Goal: Task Accomplishment & Management: Complete application form

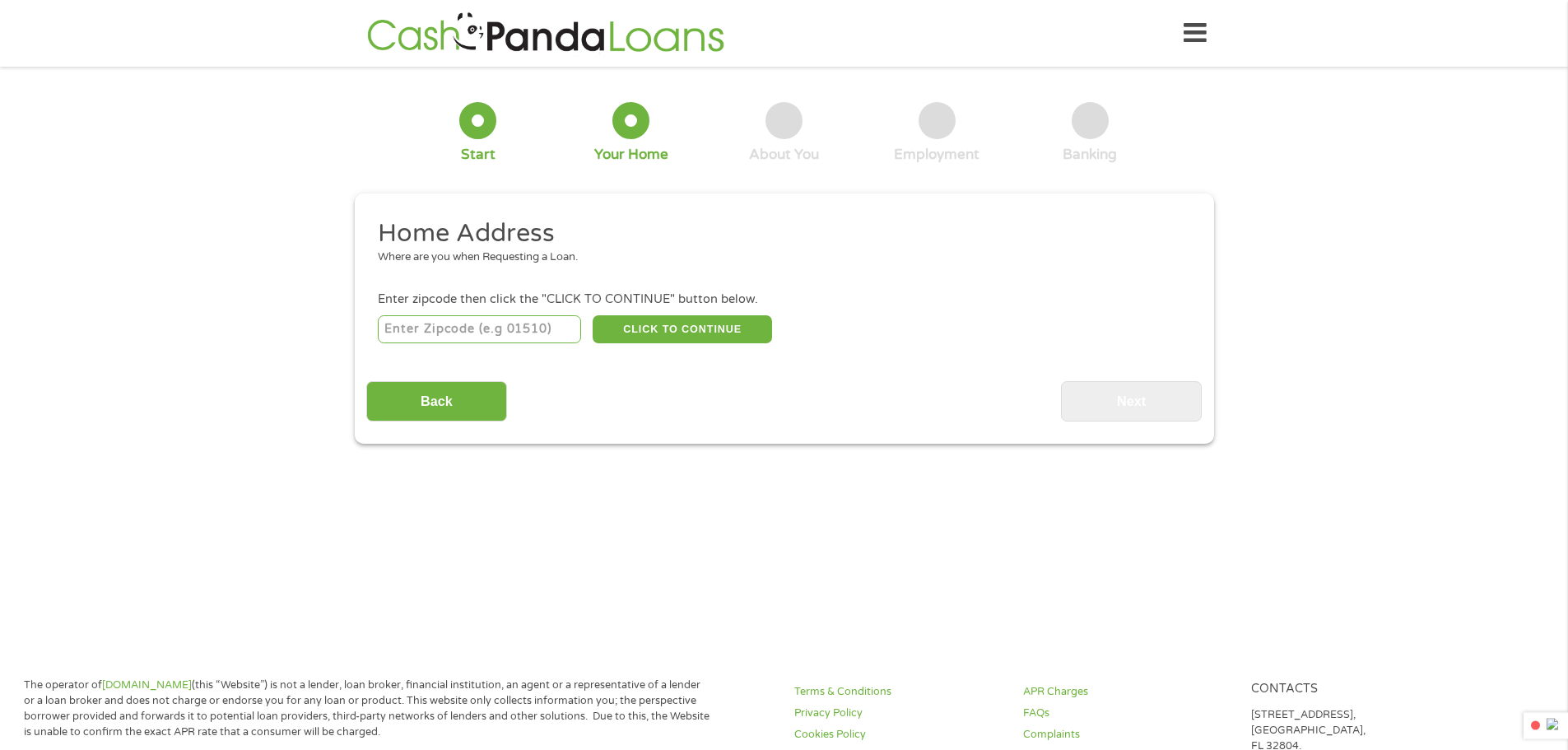
click at [441, 326] on input "number" at bounding box center [479, 330] width 204 height 28
type input "65738"
select select "[US_STATE]"
click at [695, 342] on button "CLICK TO CONTINUE" at bounding box center [682, 330] width 180 height 28
type input "65738"
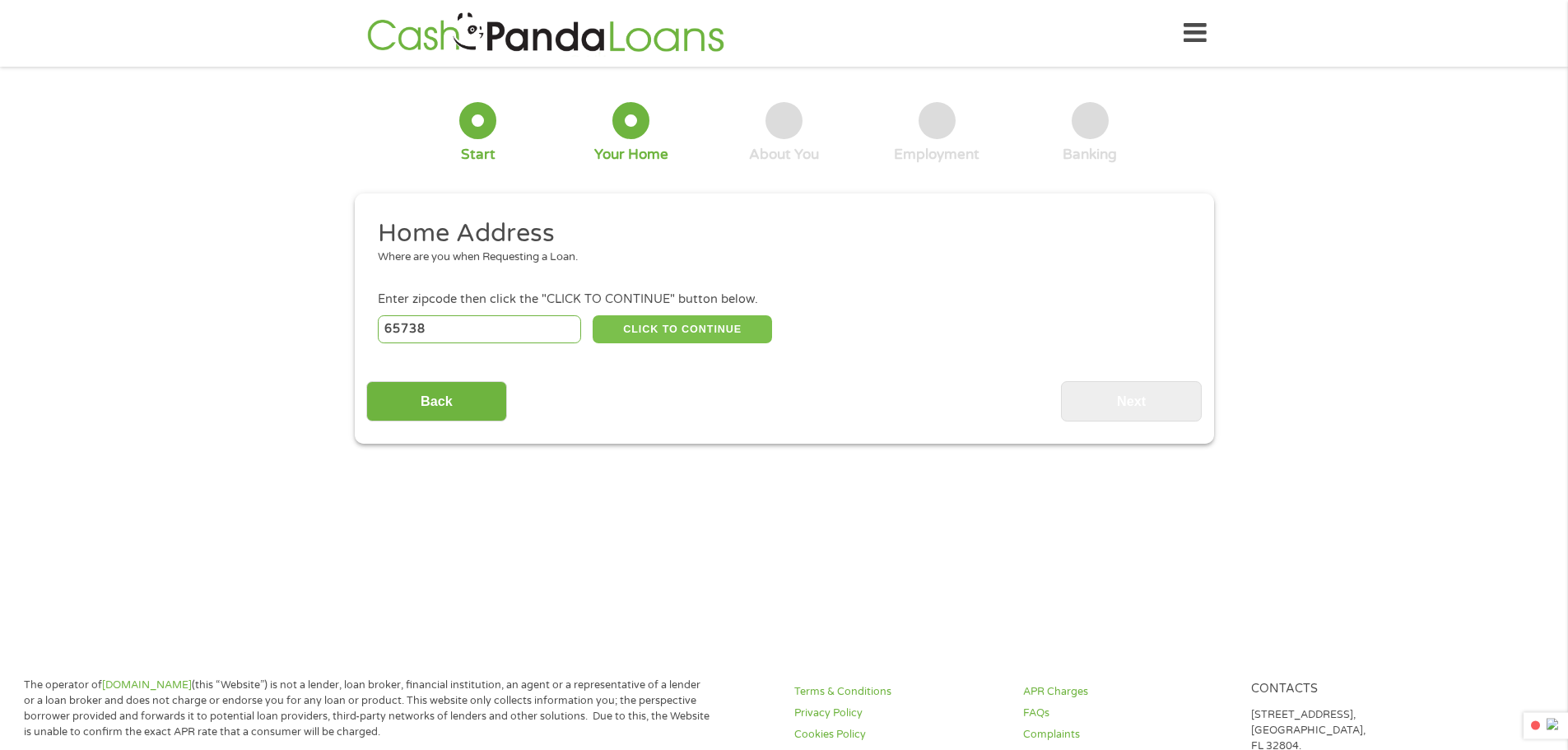
type input "Republic"
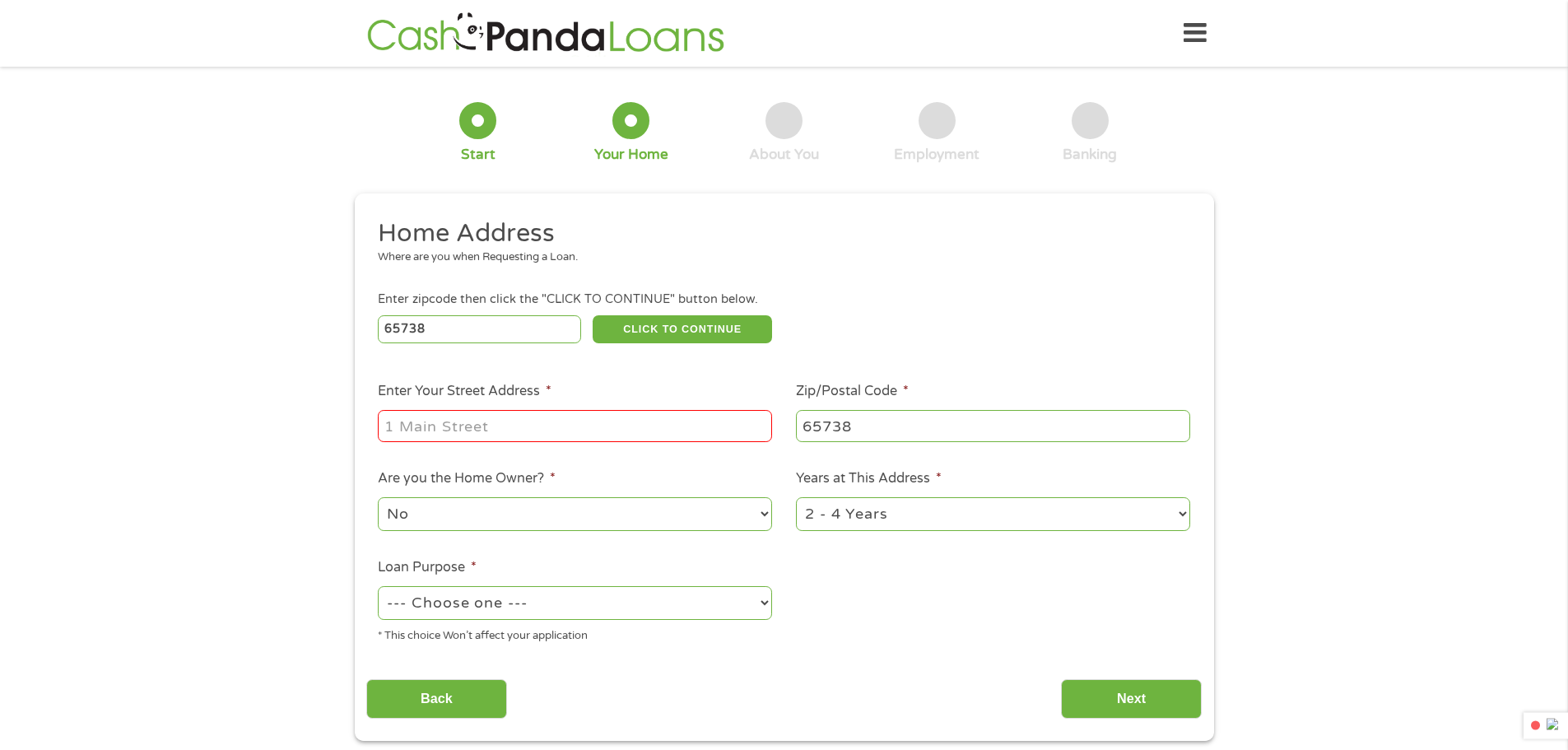
click at [554, 427] on input "Enter Your Street Address *" at bounding box center [575, 426] width 394 height 31
type input "[STREET_ADDRESS][PERSON_NAME]"
click at [538, 526] on select "No Yes" at bounding box center [575, 514] width 394 height 33
click at [378, 497] on select "No Yes" at bounding box center [575, 514] width 394 height 33
click at [493, 530] on select "No Yes" at bounding box center [575, 514] width 394 height 33
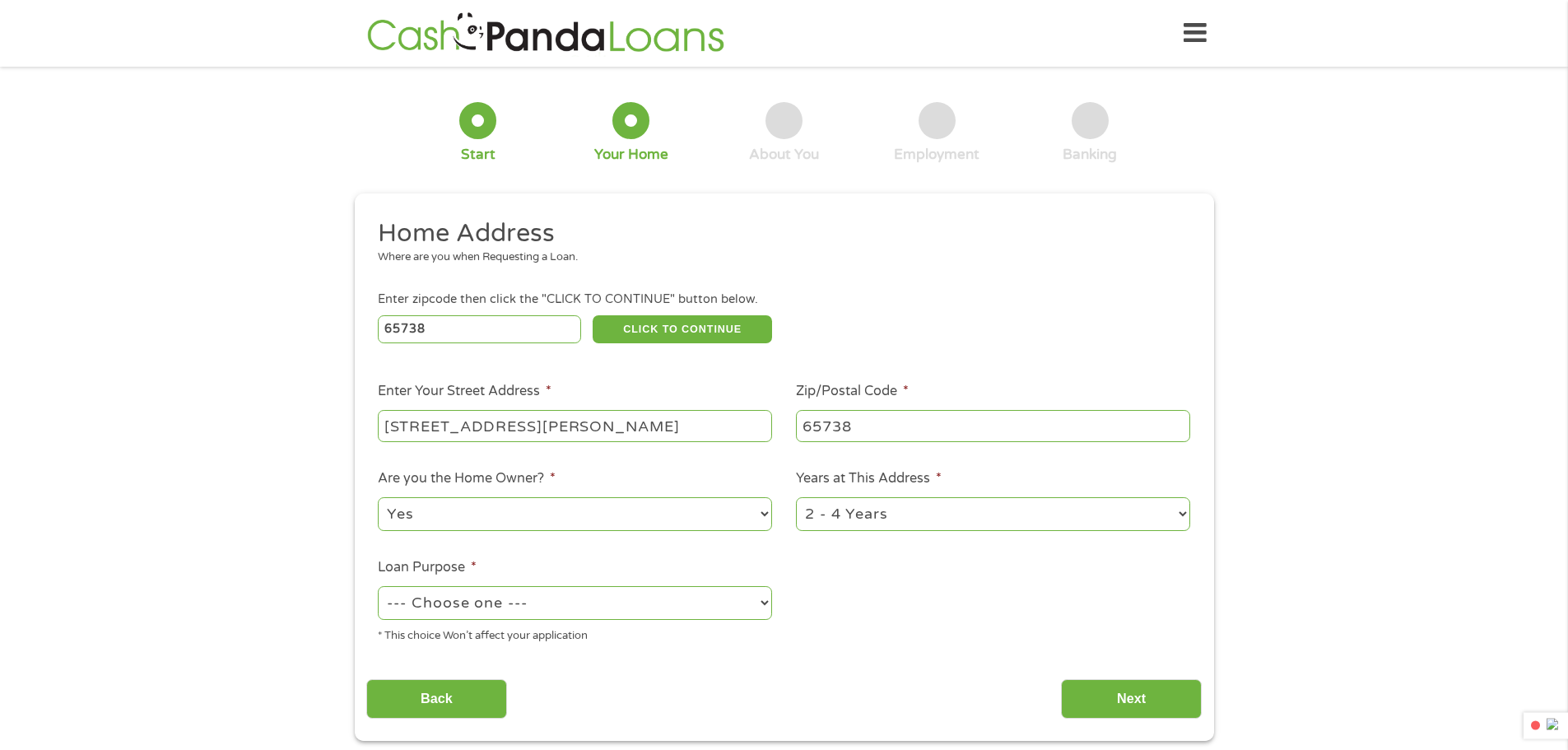
click at [378, 497] on select "No Yes" at bounding box center [575, 514] width 394 height 33
click at [463, 519] on select "No Yes" at bounding box center [575, 514] width 394 height 33
click at [378, 497] on select "No Yes" at bounding box center [575, 514] width 394 height 33
click at [648, 509] on select "No Yes" at bounding box center [575, 514] width 394 height 33
select select "yes"
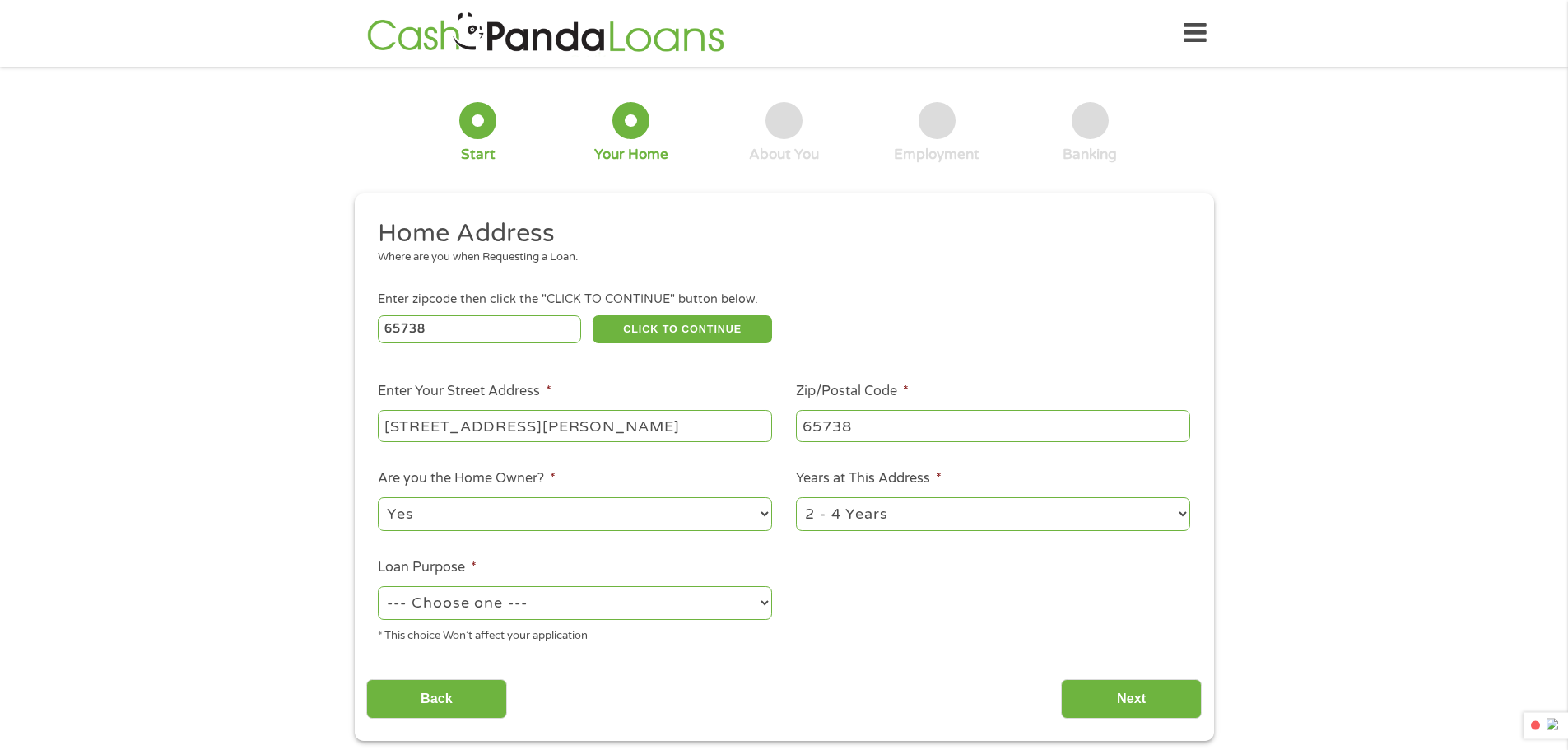
click at [378, 497] on select "No Yes" at bounding box center [575, 514] width 394 height 33
click at [746, 602] on select "--- Choose one --- Pay Bills Debt Consolidation Home Improvement Major Purchase…" at bounding box center [575, 603] width 394 height 33
select select "paybills"
click at [378, 586] on select "--- Choose one --- Pay Bills Debt Consolidation Home Improvement Major Purchase…" at bounding box center [575, 603] width 394 height 33
click at [1117, 687] on input "Next" at bounding box center [1131, 700] width 141 height 41
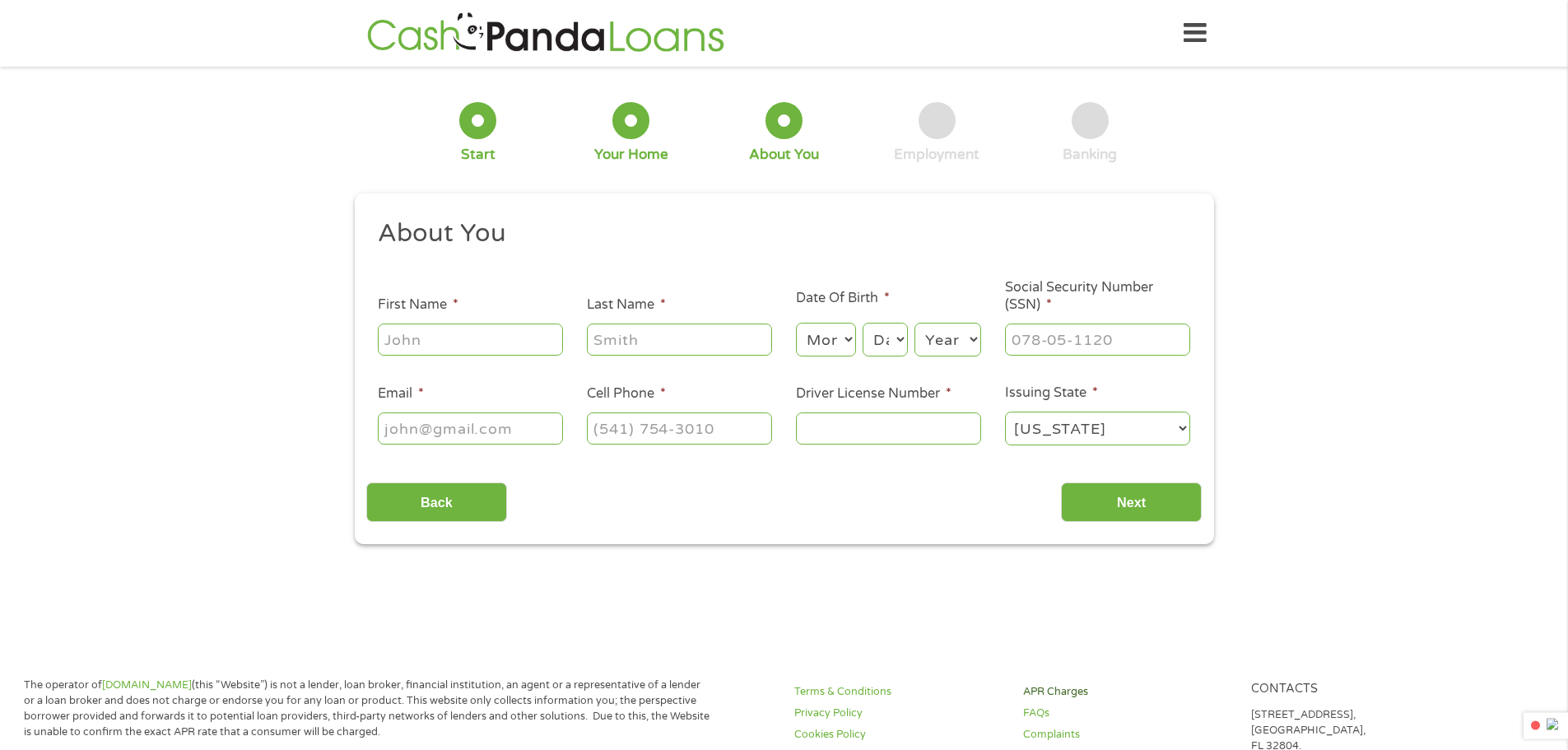
scroll to position [6, 6]
click at [450, 347] on input "First Name *" at bounding box center [470, 339] width 185 height 31
type input "[PERSON_NAME]"
type input "[EMAIL_ADDRESS][DOMAIN_NAME]"
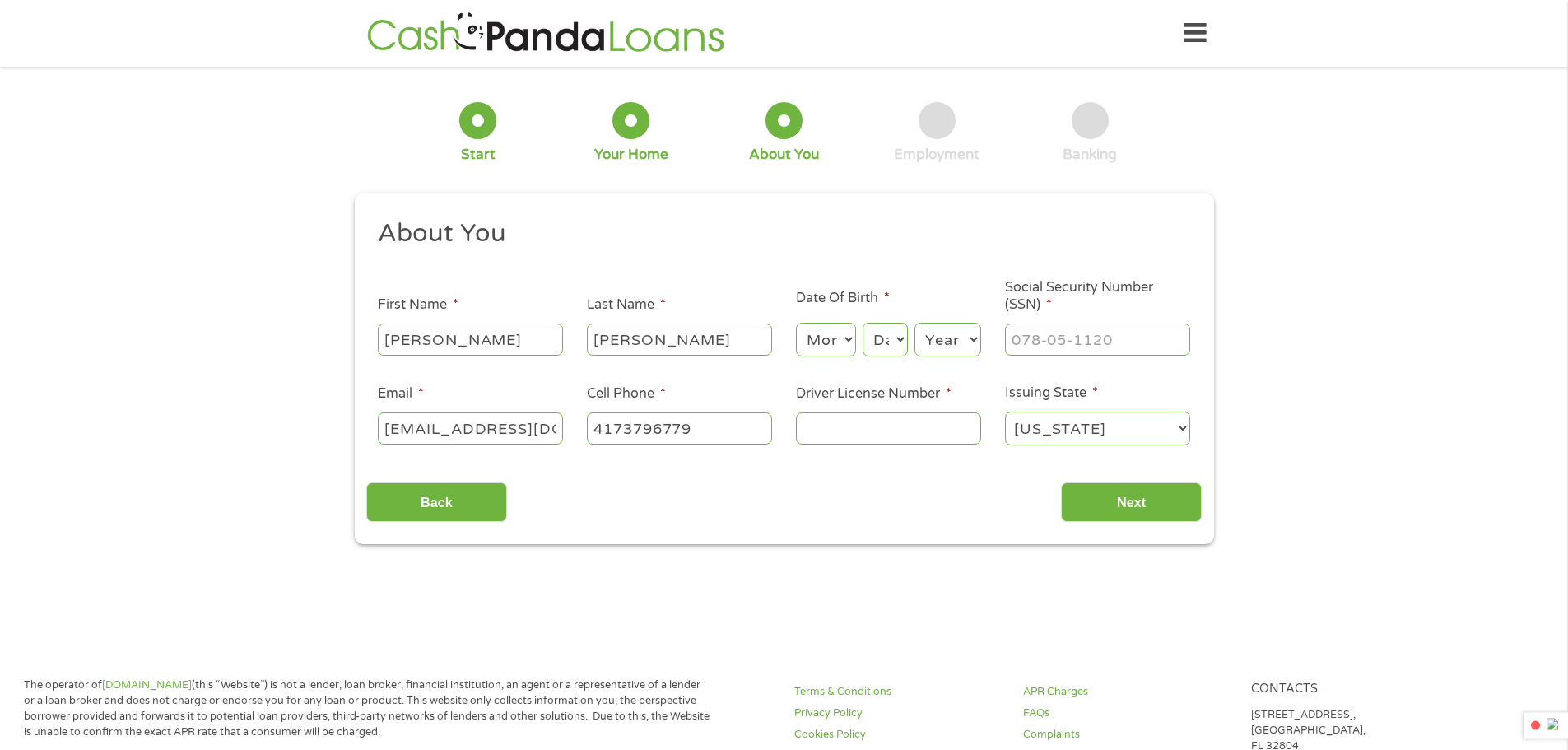
type input "[PHONE_NUMBER]"
click at [836, 338] on select "Month 1 2 3 4 5 6 7 8 9 10 11 12" at bounding box center [826, 340] width 60 height 33
select select "3"
click at [796, 323] on select "Month 1 2 3 4 5 6 7 8 9 10 11 12" at bounding box center [826, 340] width 60 height 33
click at [882, 341] on select "Day 1 2 3 4 5 6 7 8 9 10 11 12 13 14 15 16 17 18 19 20 21 22 23 24 25 26 27 28 …" at bounding box center [885, 340] width 44 height 33
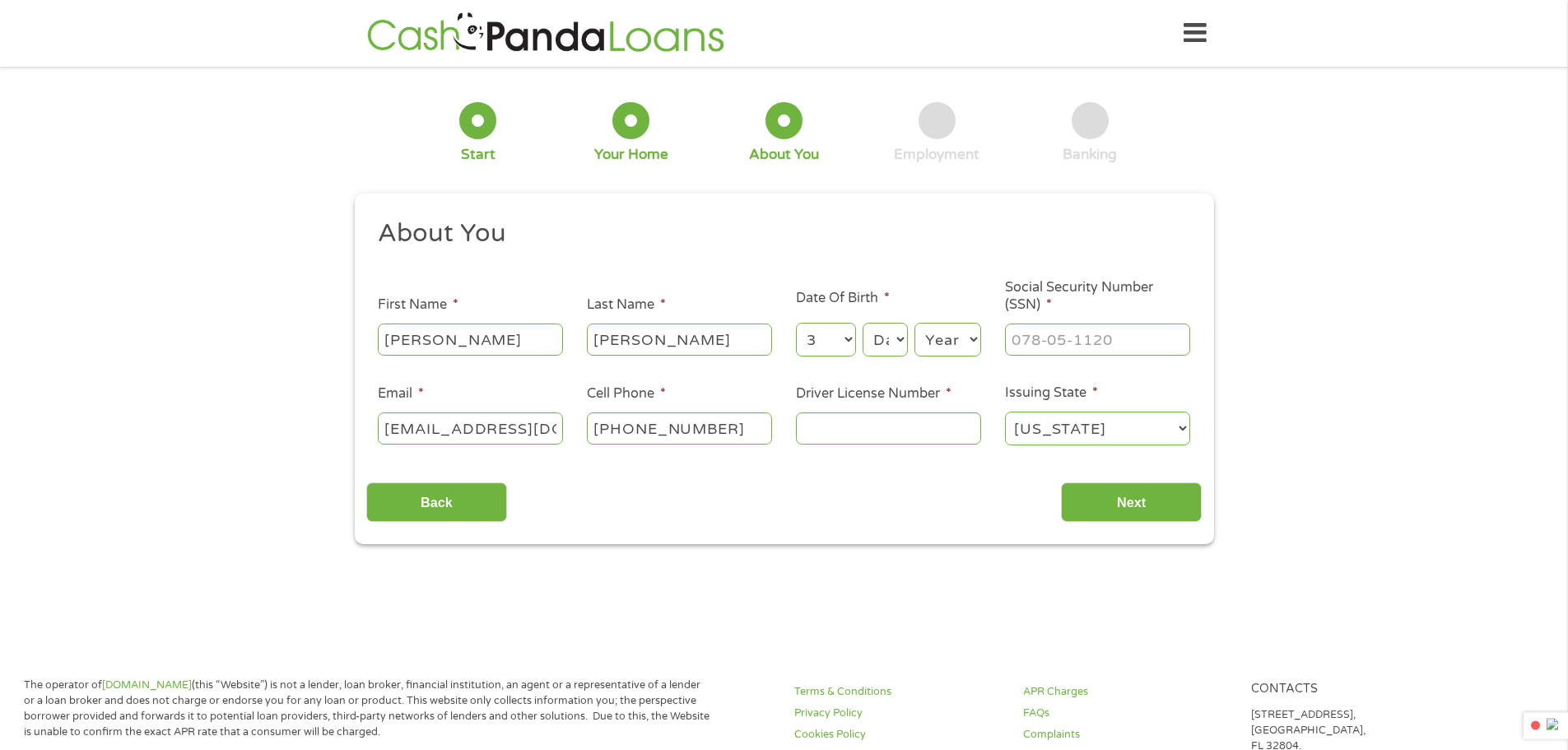
select select "17"
click at [863, 323] on select "Day 1 2 3 4 5 6 7 8 9 10 11 12 13 14 15 16 17 18 19 20 21 22 23 24 25 26 27 28 …" at bounding box center [885, 340] width 44 height 33
click at [961, 331] on select "Year [DATE] 2006 2005 2004 2003 2002 2001 2000 1999 1998 1997 1996 1995 1994 19…" at bounding box center [948, 340] width 67 height 33
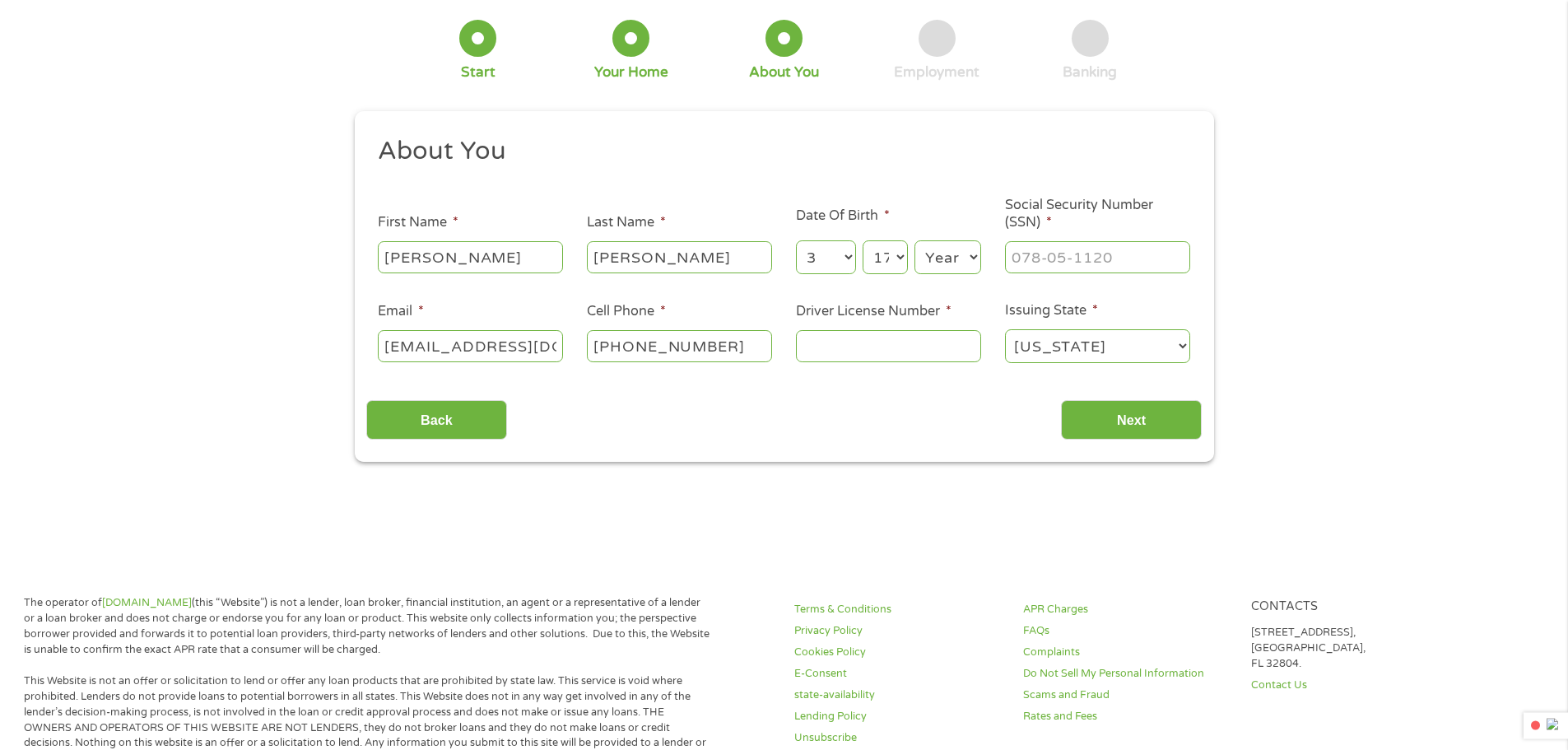
click at [961, 252] on select "Year [DATE] 2006 2005 2004 2003 2002 2001 2000 1999 1998 1997 1996 1995 1994 19…" at bounding box center [948, 257] width 67 height 33
select select "1987"
click at [915, 241] on select "Year [DATE] 2006 2005 2004 2003 2002 2001 2000 1999 1998 1997 1996 1995 1994 19…" at bounding box center [948, 257] width 67 height 33
click at [1037, 256] on input "___-__-____" at bounding box center [1098, 257] width 185 height 31
type input "491-06-6268"
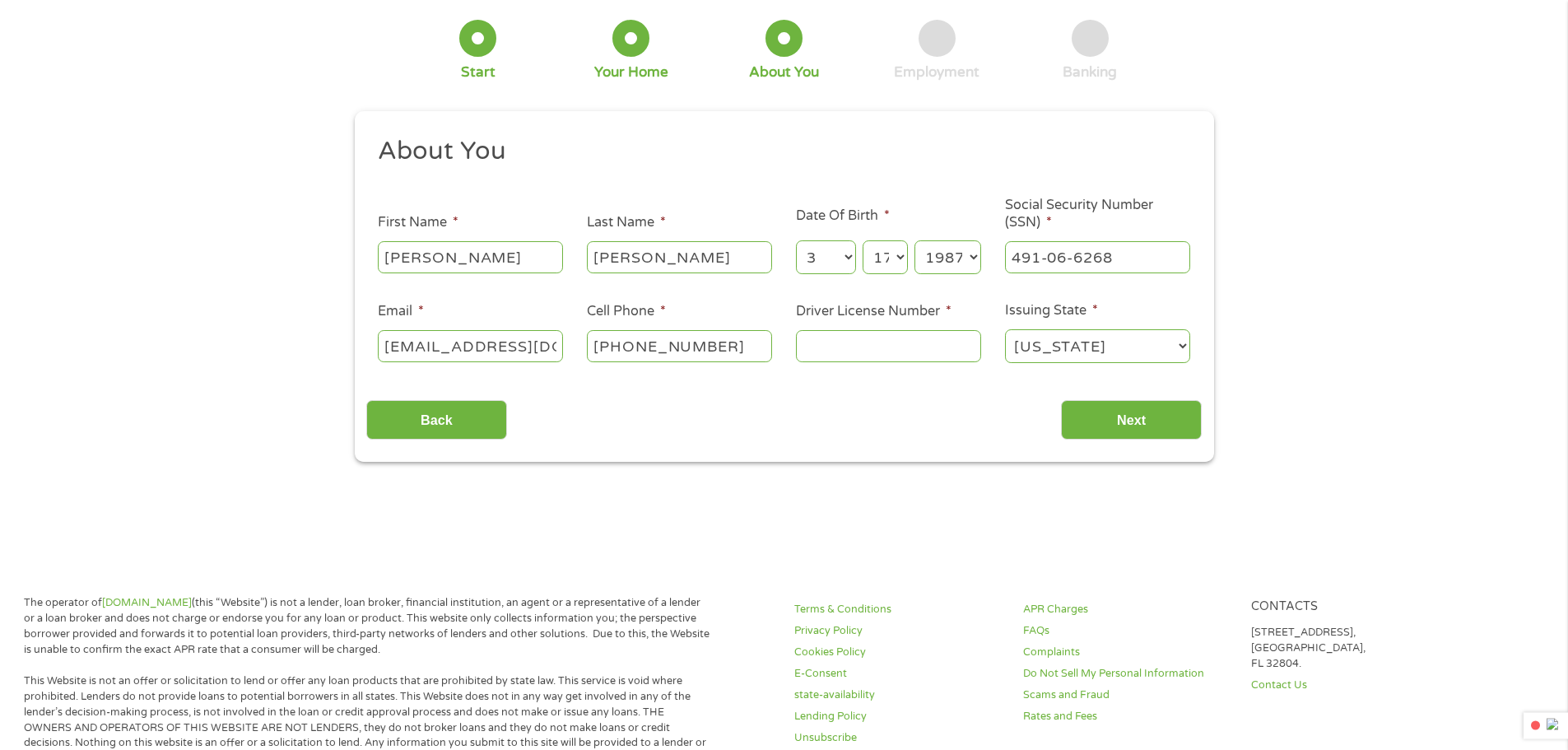
click at [840, 345] on input "Driver License Number *" at bounding box center [889, 346] width 185 height 31
type input "R070201009"
click at [1152, 428] on input "Next" at bounding box center [1131, 420] width 141 height 41
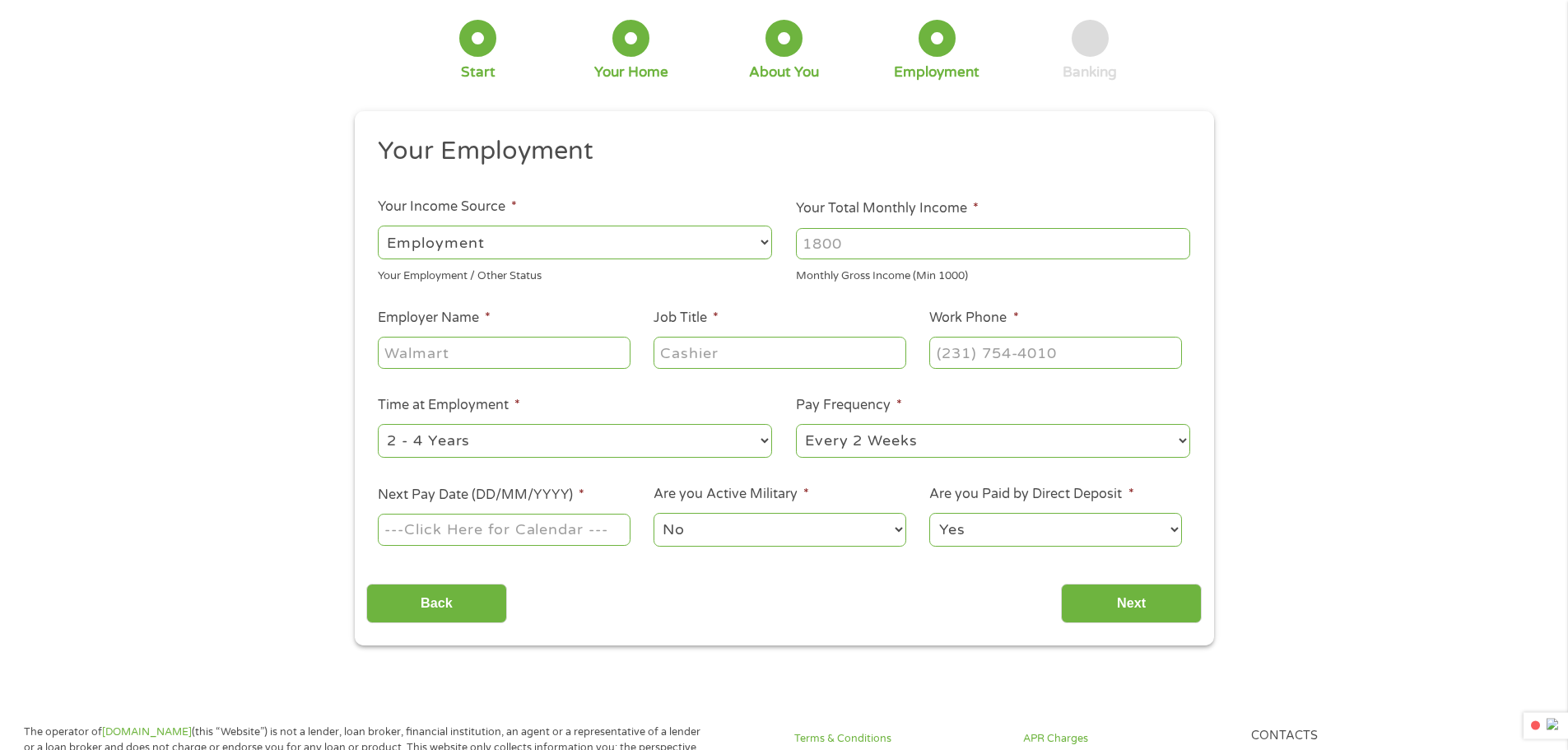
scroll to position [0, 0]
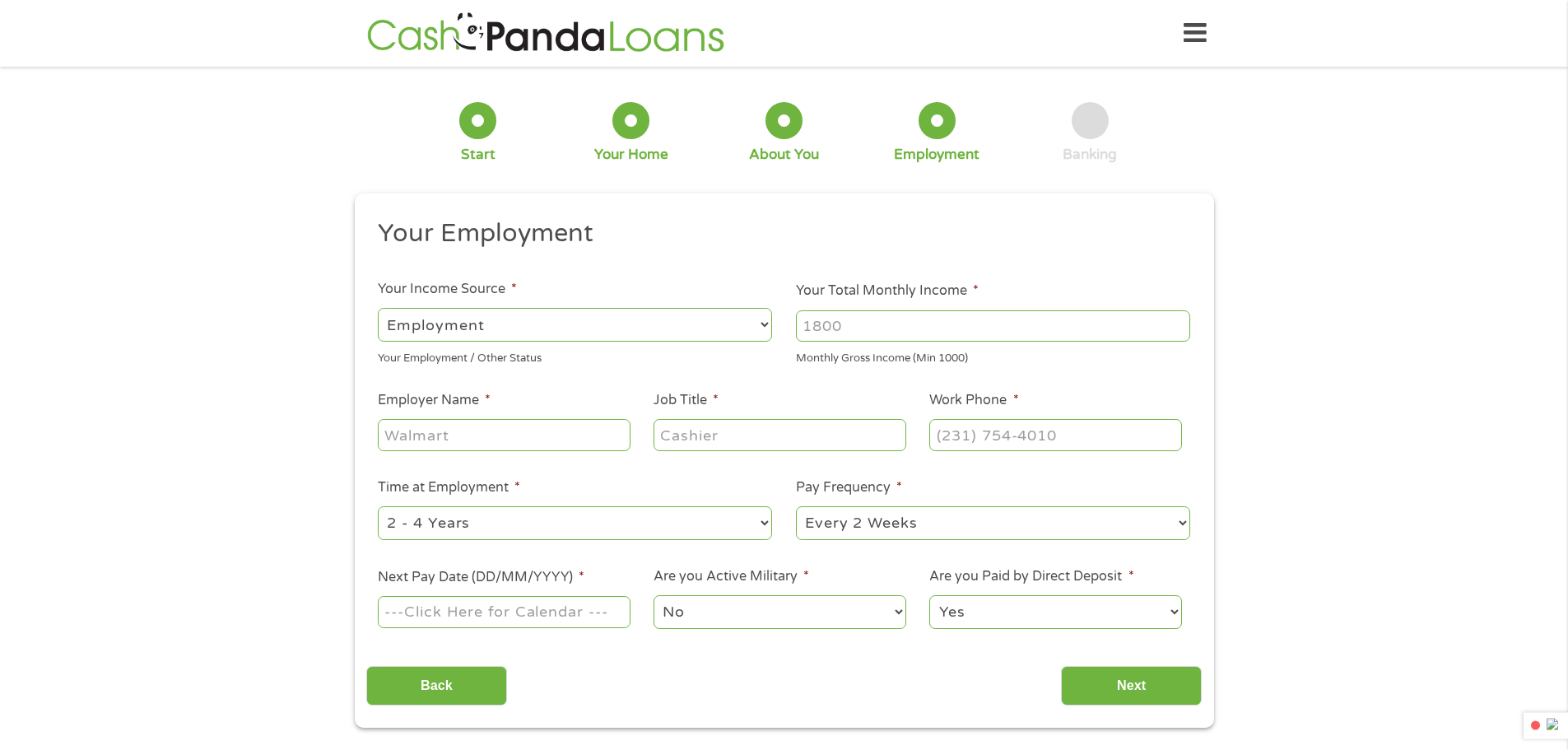
click at [876, 323] on input "Your Total Monthly Income *" at bounding box center [993, 326] width 394 height 31
type input "4000"
click at [417, 437] on input "Employer Name *" at bounding box center [504, 435] width 252 height 31
type input "Fls transportation"
click at [750, 444] on input "Job Title *" at bounding box center [779, 435] width 252 height 31
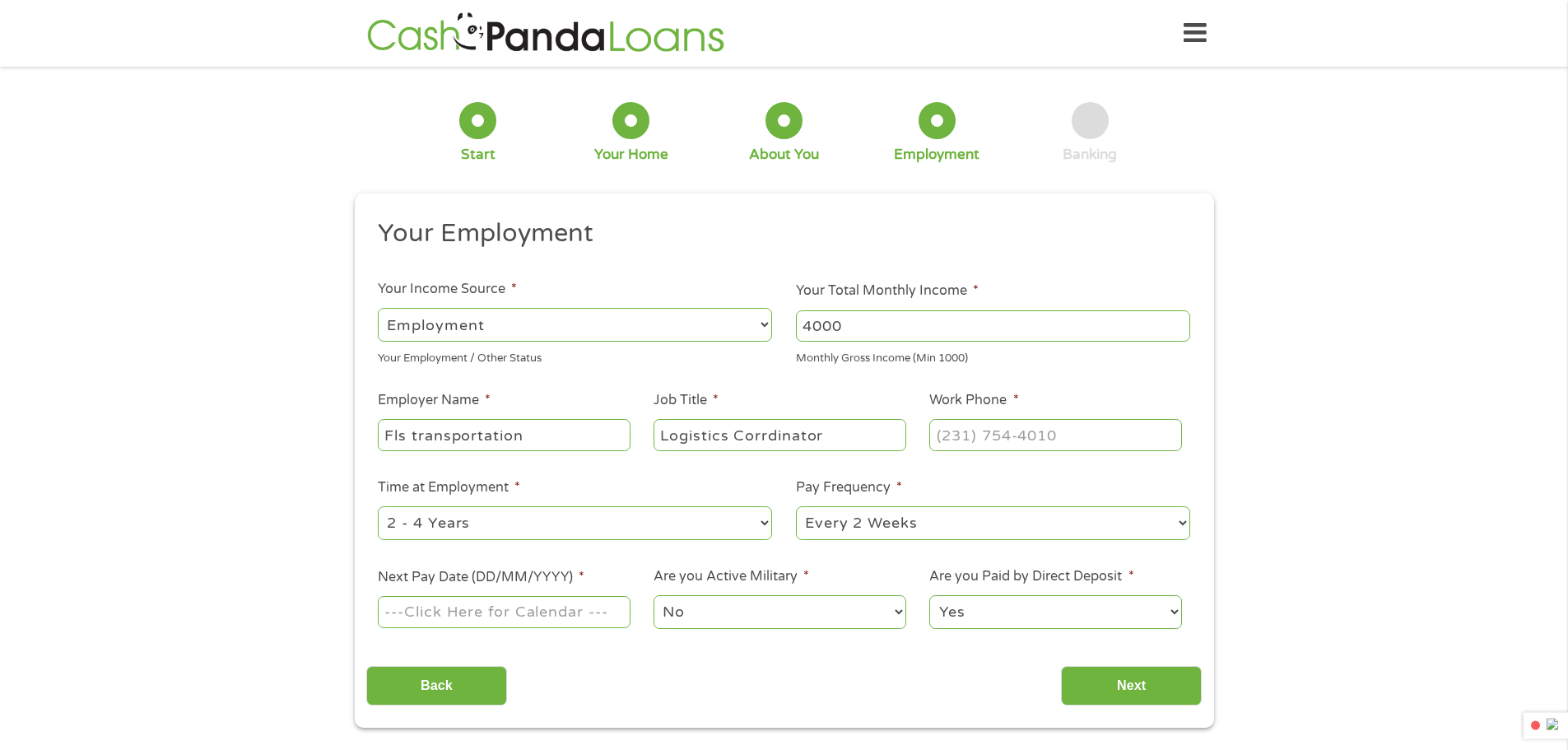
click at [765, 441] on input "Logistics Corrdinator" at bounding box center [779, 435] width 252 height 31
type input "Logistics Coordinator"
click at [1054, 434] on input "(___) ___-____" at bounding box center [1055, 435] width 252 height 31
type input "[PHONE_NUMBER]"
click at [526, 615] on input "Next Pay Date (DD/MM/YYYY) *" at bounding box center [504, 612] width 252 height 31
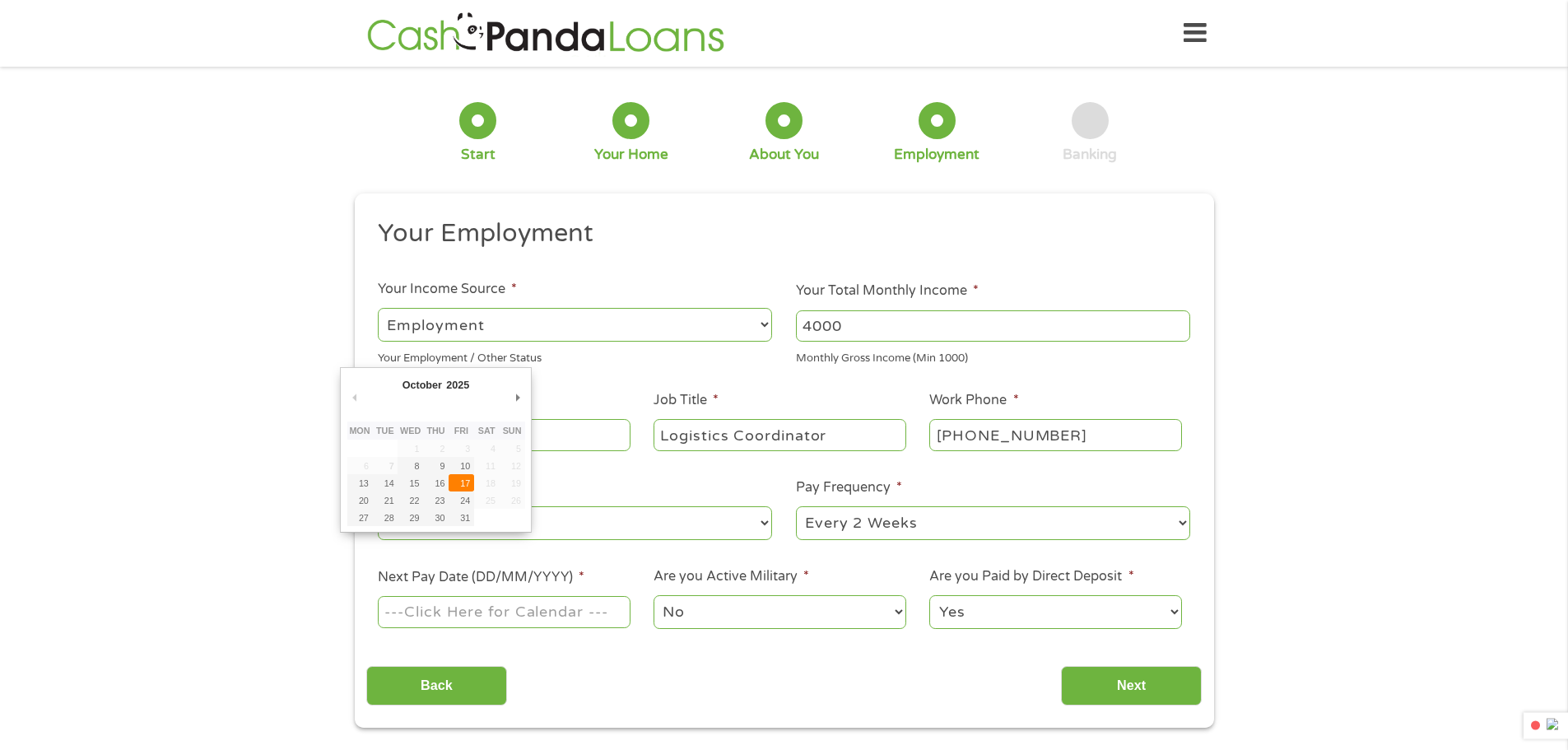
type input "[DATE]"
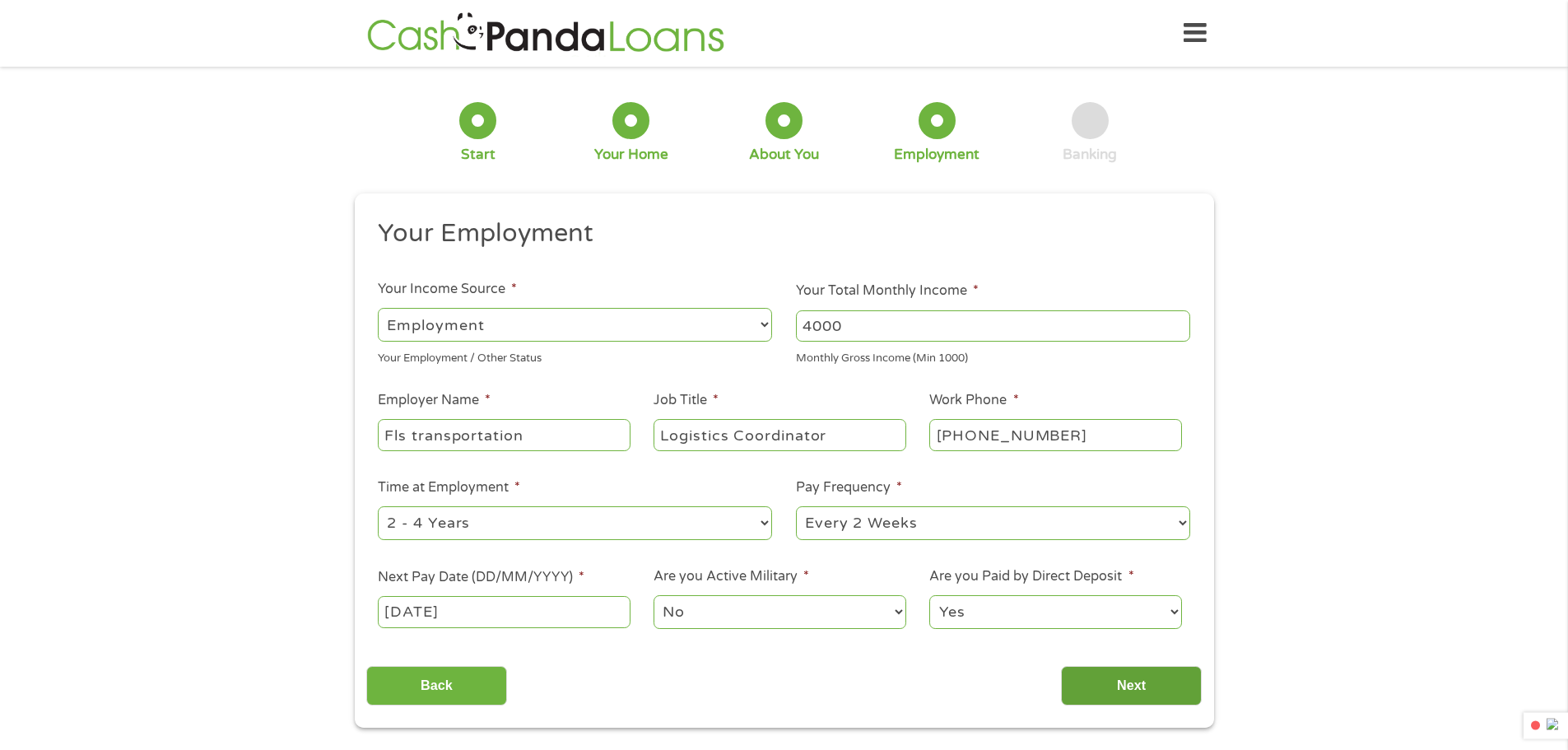
click at [1143, 694] on input "Next" at bounding box center [1131, 686] width 141 height 41
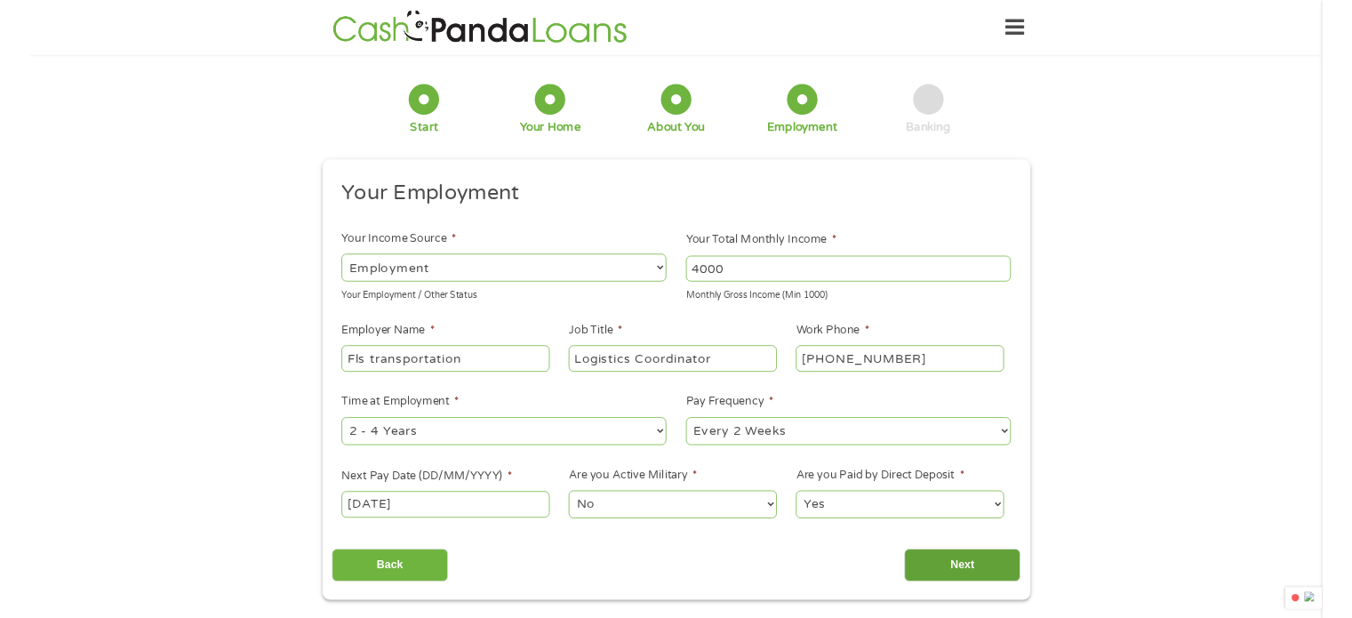
scroll to position [7, 7]
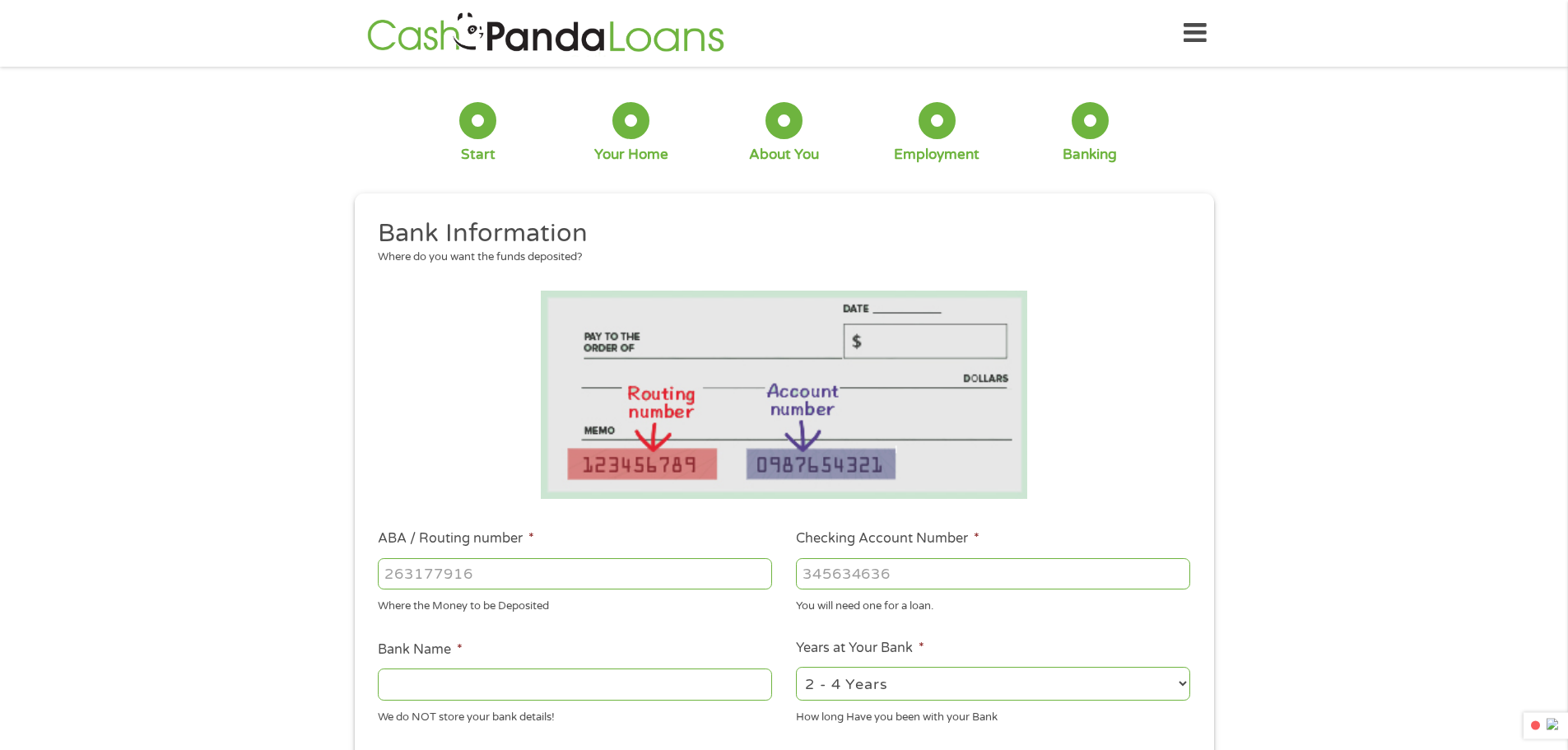
click at [400, 576] on input "ABA / Routing number *" at bounding box center [575, 574] width 394 height 31
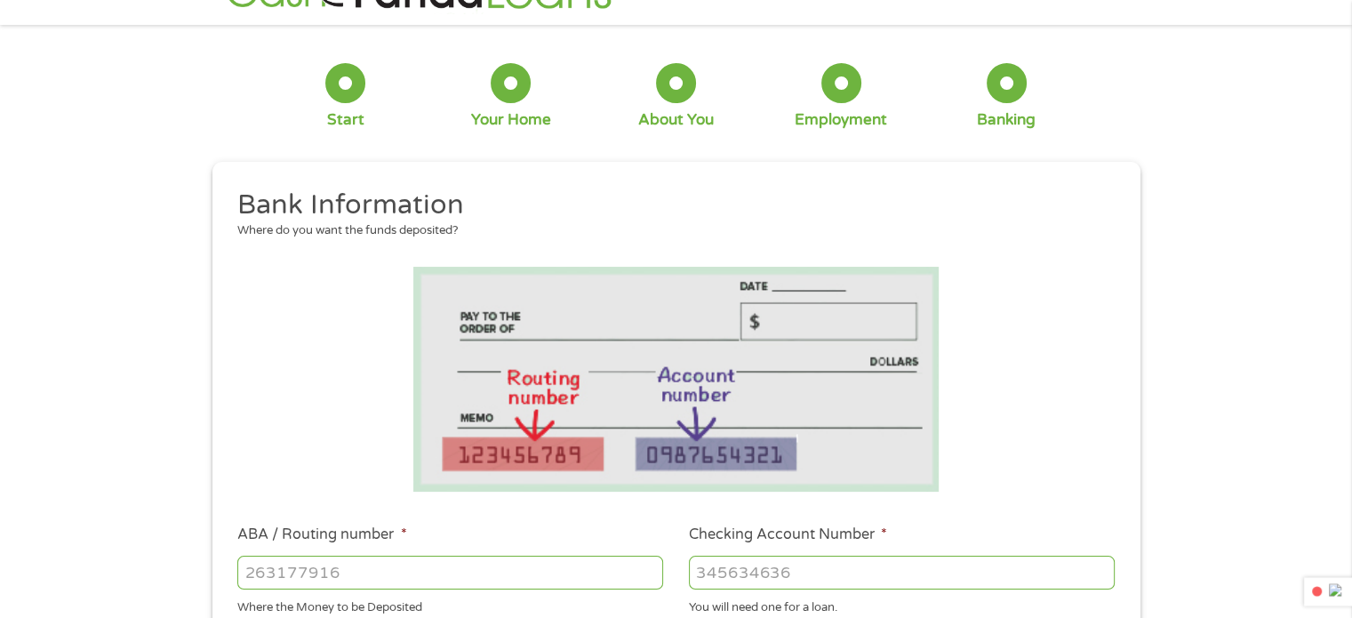
scroll to position [267, 0]
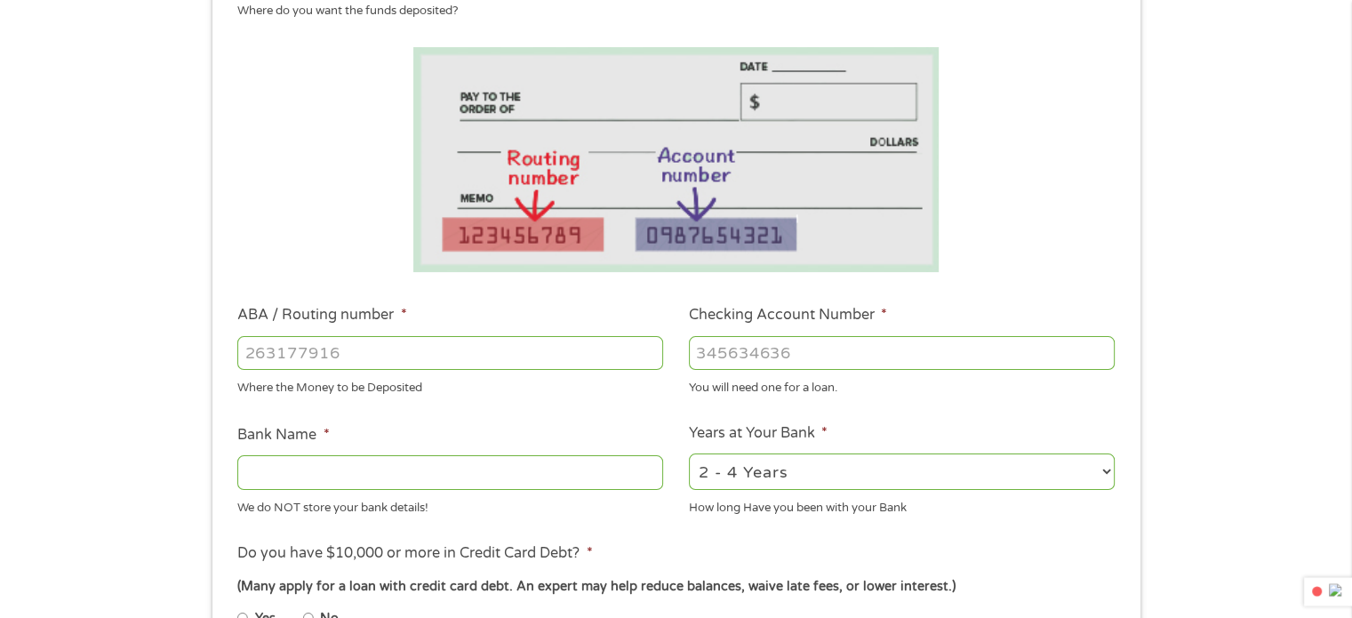
click at [302, 347] on input "ABA / Routing number *" at bounding box center [450, 353] width 426 height 34
type input "286582876"
type input "TELCOMM CREDIT UNION"
type input "286582876"
click at [775, 352] on input "Checking Account Number *" at bounding box center [902, 353] width 426 height 34
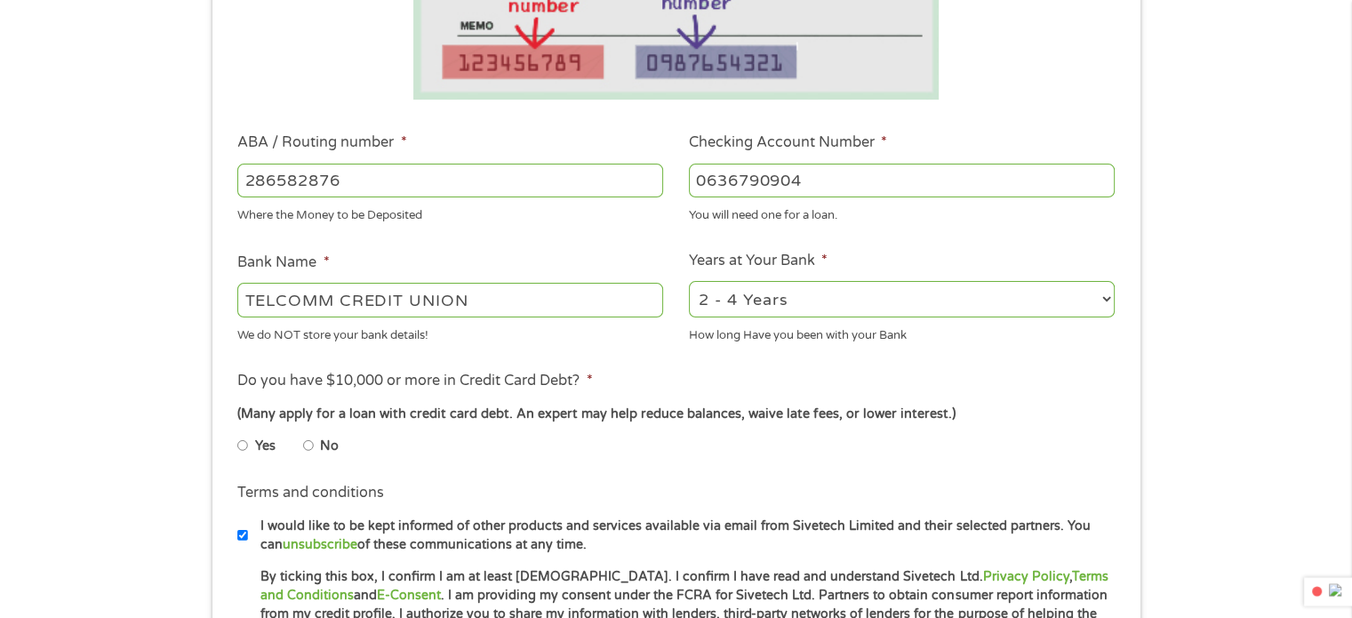
scroll to position [445, 0]
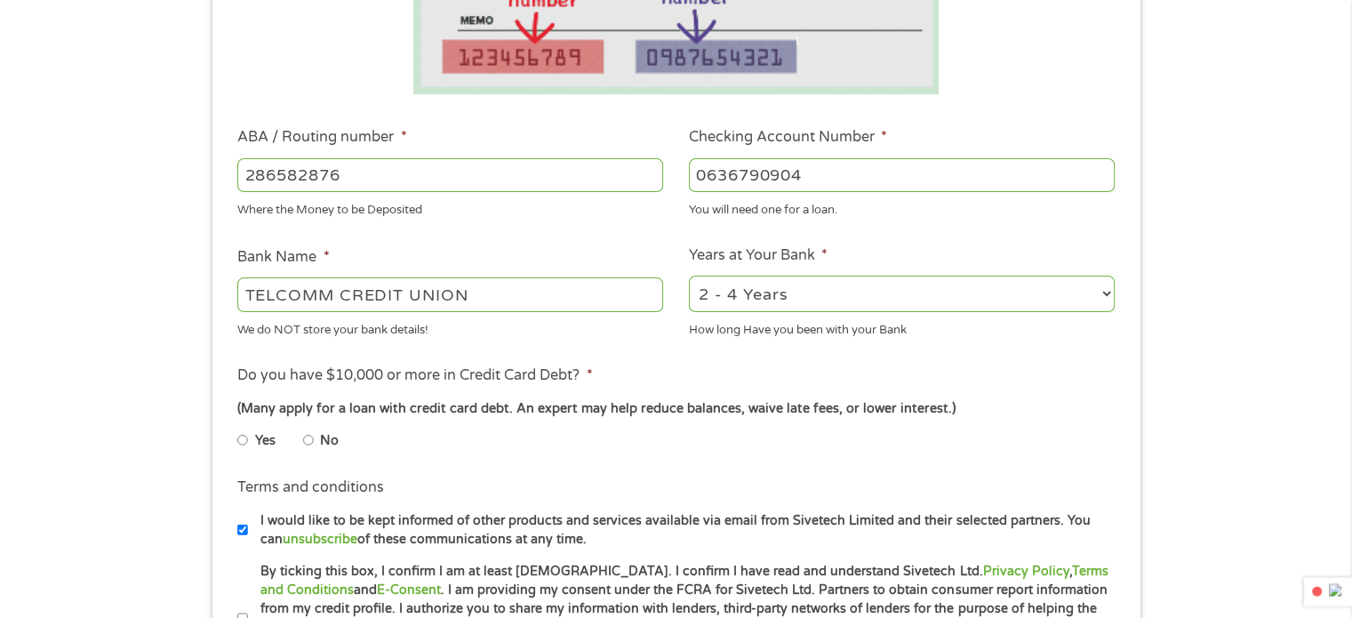
type input "0636790904"
click at [313, 439] on input "No" at bounding box center [308, 440] width 11 height 28
radio input "true"
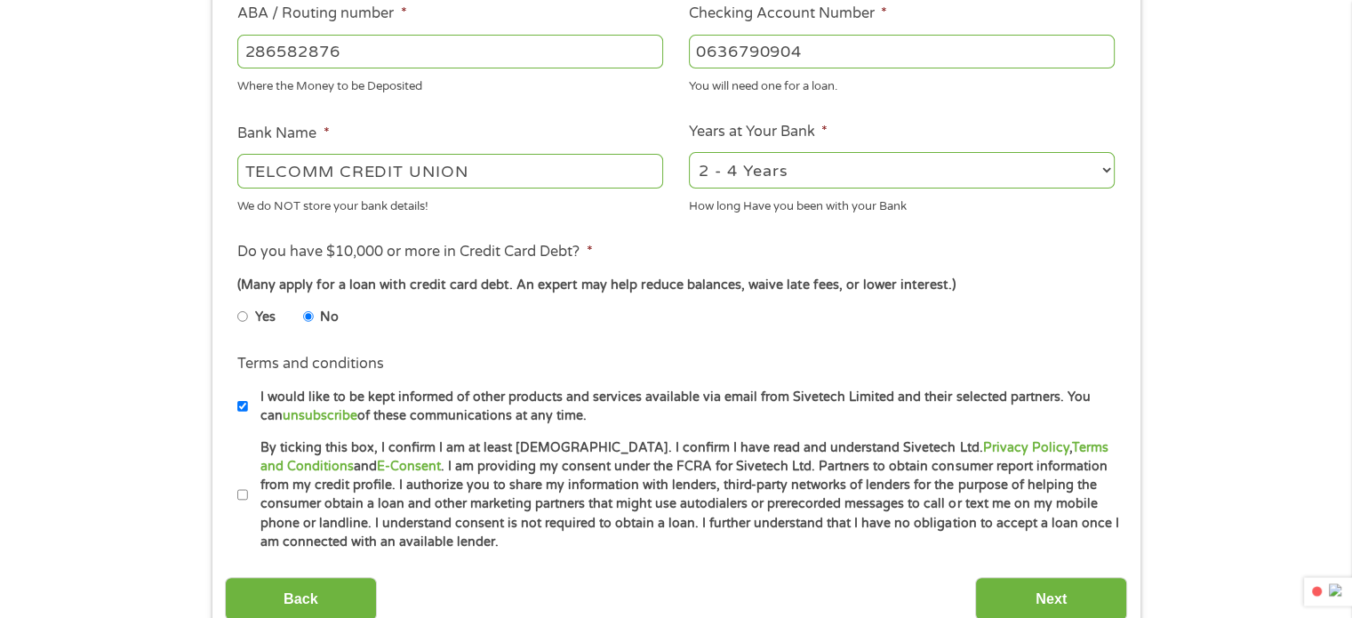
scroll to position [711, 0]
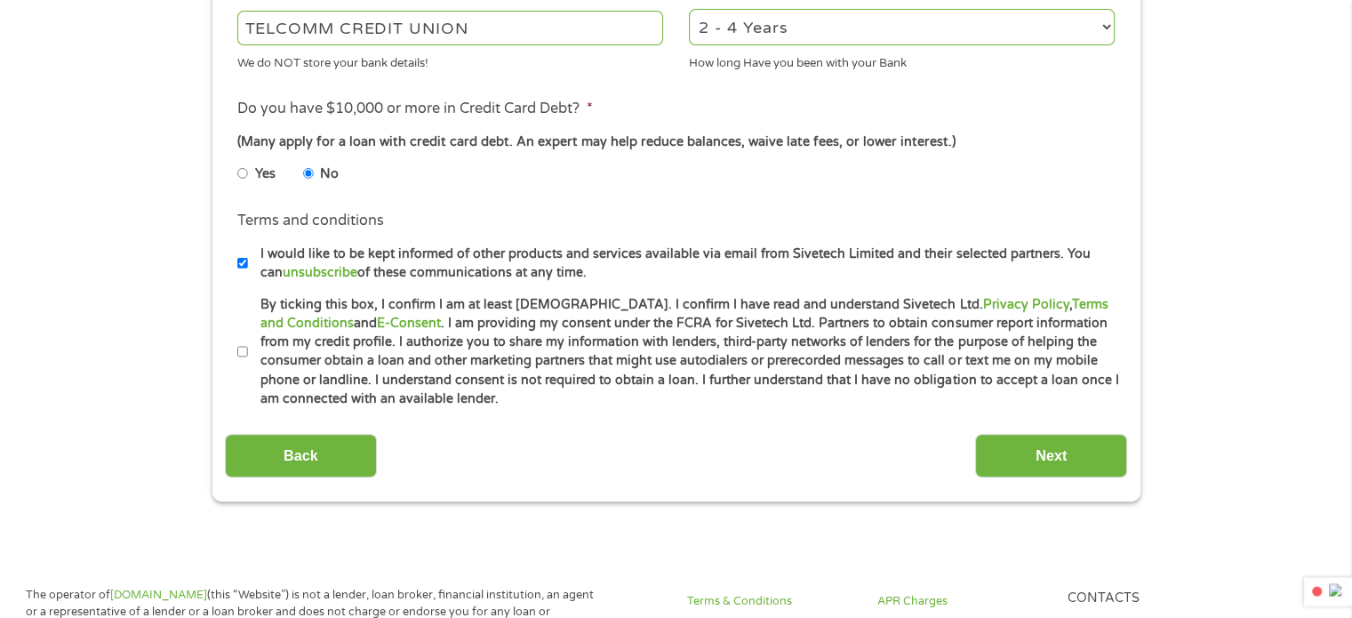
click at [243, 349] on input "By ticking this box, I confirm I am at least [DEMOGRAPHIC_DATA]. I confirm I ha…" at bounding box center [242, 352] width 11 height 28
checkbox input "true"
click at [1022, 458] on input "Next" at bounding box center [1051, 456] width 152 height 44
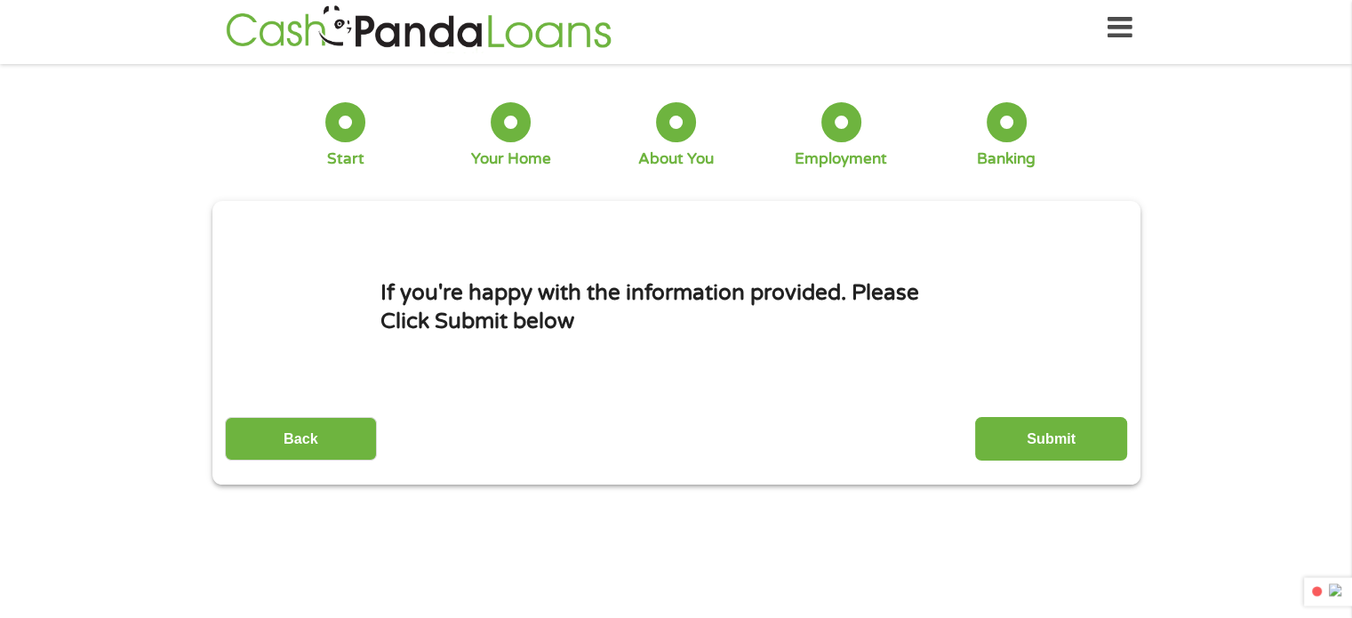
scroll to position [0, 0]
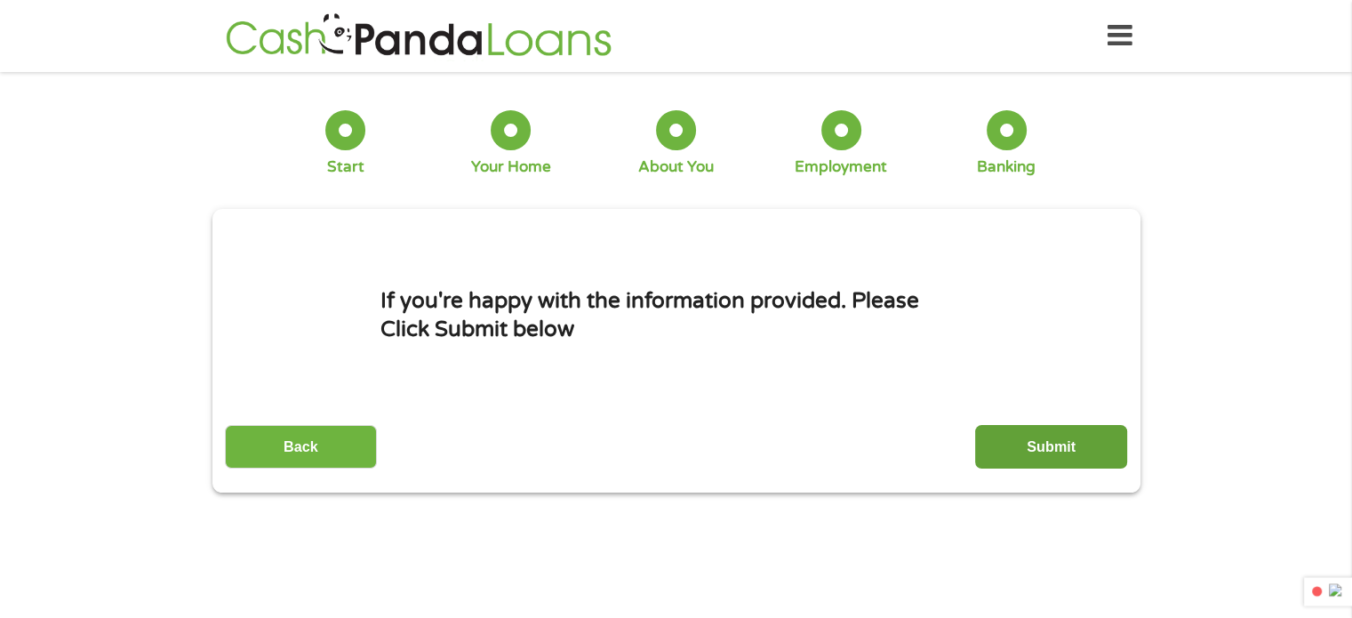
click at [1038, 450] on input "Submit" at bounding box center [1051, 447] width 152 height 44
